Goal: Transaction & Acquisition: Purchase product/service

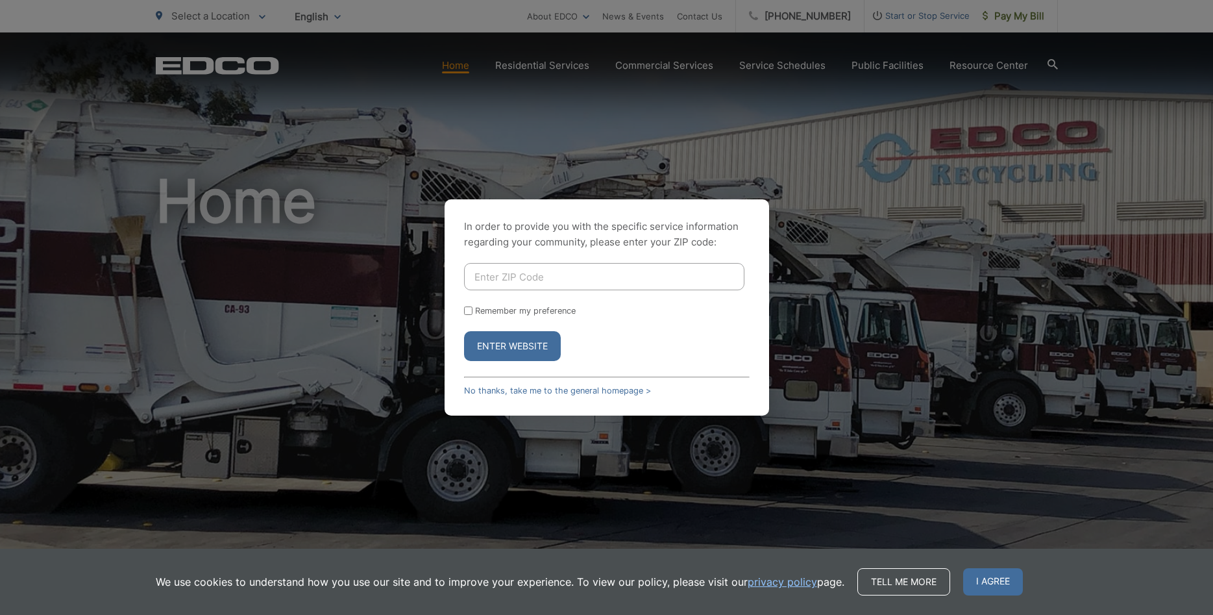
click at [486, 339] on button "Enter Website" at bounding box center [512, 346] width 97 height 30
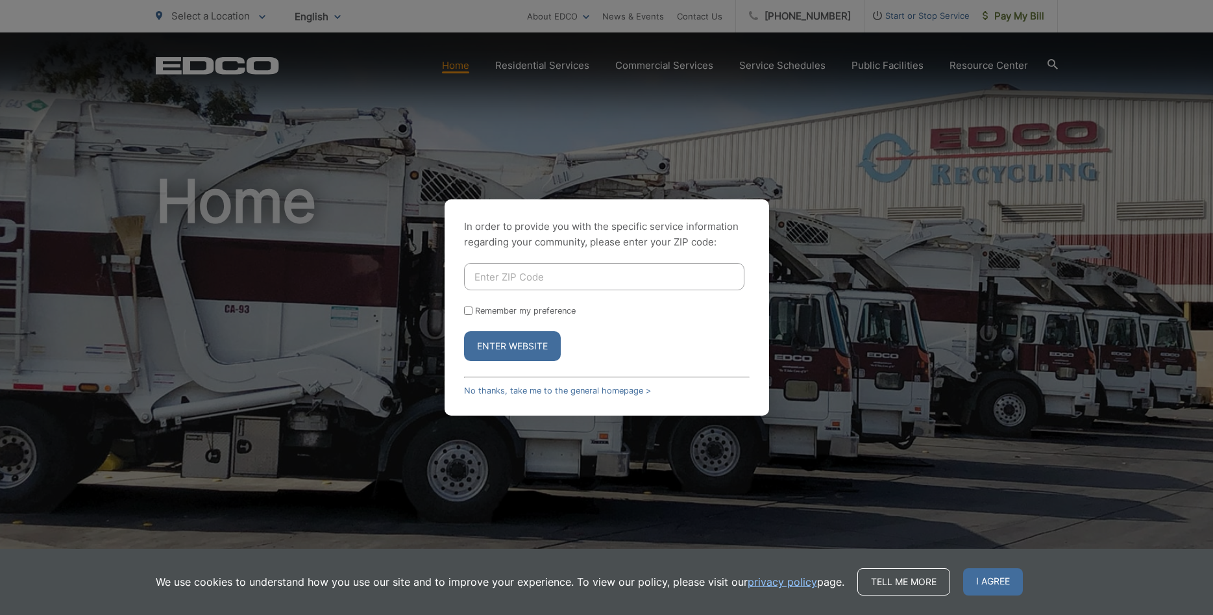
click at [486, 339] on button "Enter Website" at bounding box center [512, 346] width 97 height 30
click at [497, 272] on input "Enter ZIP Code" at bounding box center [604, 276] width 280 height 27
type input "92024"
click at [504, 346] on button "Enter Website" at bounding box center [512, 346] width 97 height 30
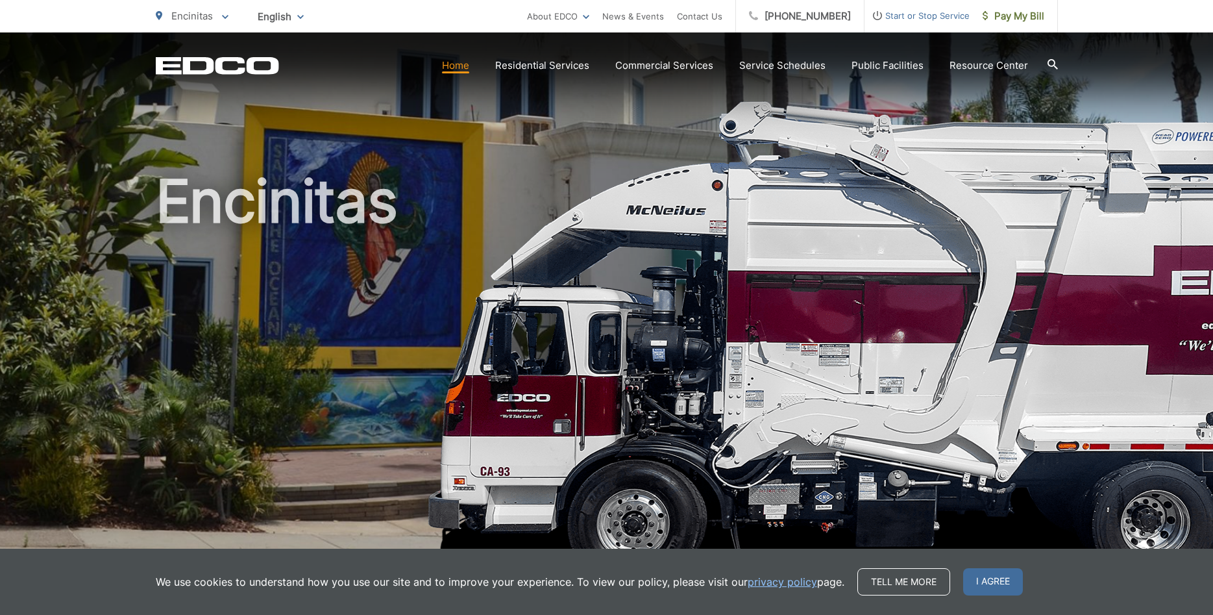
click at [913, 97] on div "Encinitas" at bounding box center [607, 299] width 902 height 535
click at [460, 62] on link "Home" at bounding box center [455, 66] width 27 height 16
click at [528, 93] on div "Encinitas" at bounding box center [607, 299] width 902 height 535
click at [1005, 19] on span "Pay My Bill" at bounding box center [1014, 16] width 62 height 16
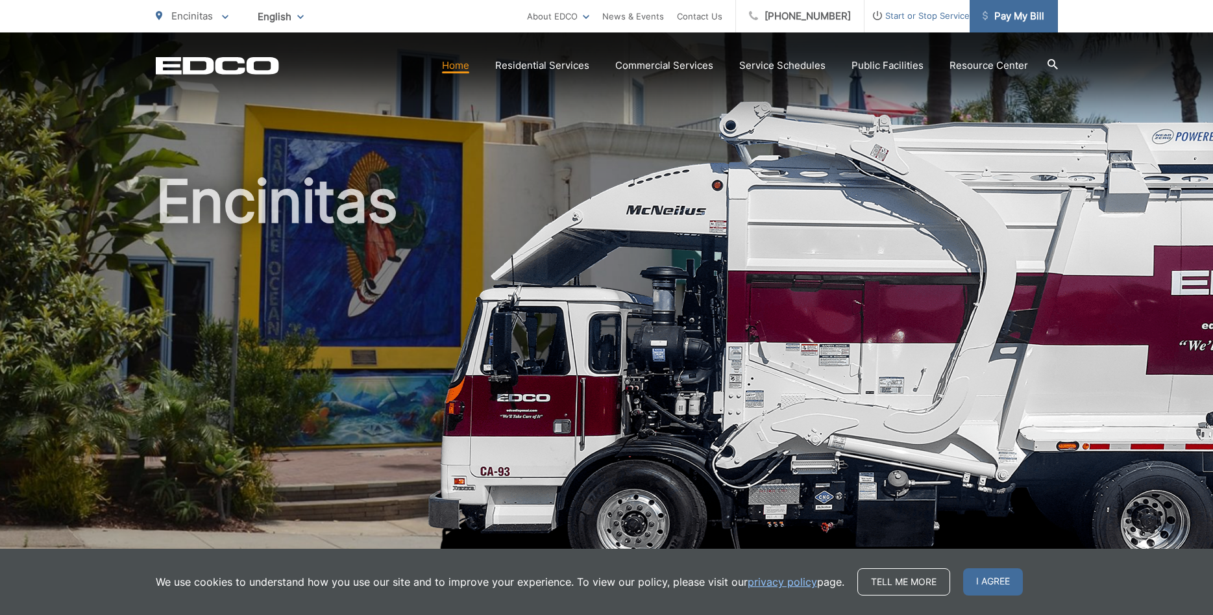
click at [1005, 19] on span "Pay My Bill" at bounding box center [1014, 16] width 62 height 16
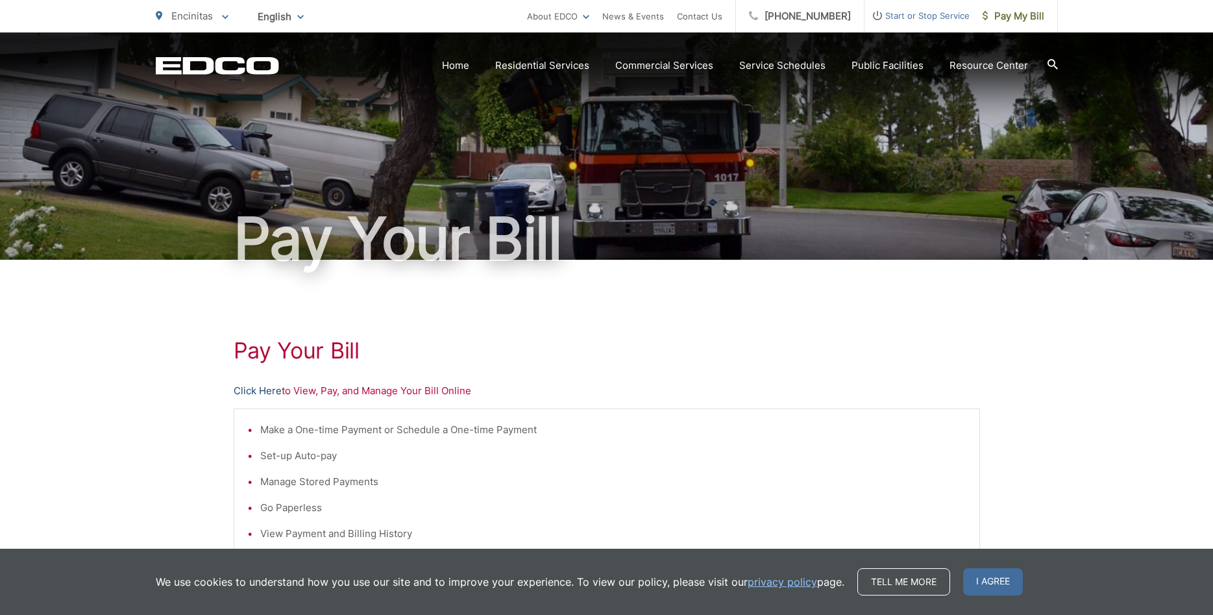
click at [251, 387] on link "Click Here" at bounding box center [258, 391] width 48 height 16
